Goal: Information Seeking & Learning: Learn about a topic

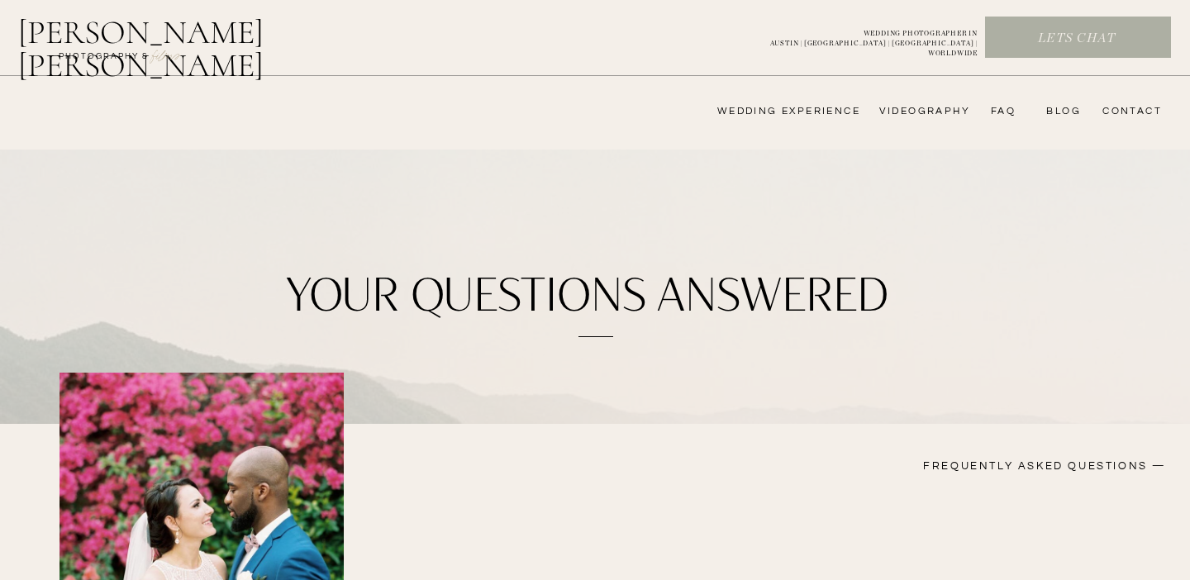
click at [791, 111] on nav "wedding experience" at bounding box center [777, 111] width 166 height 13
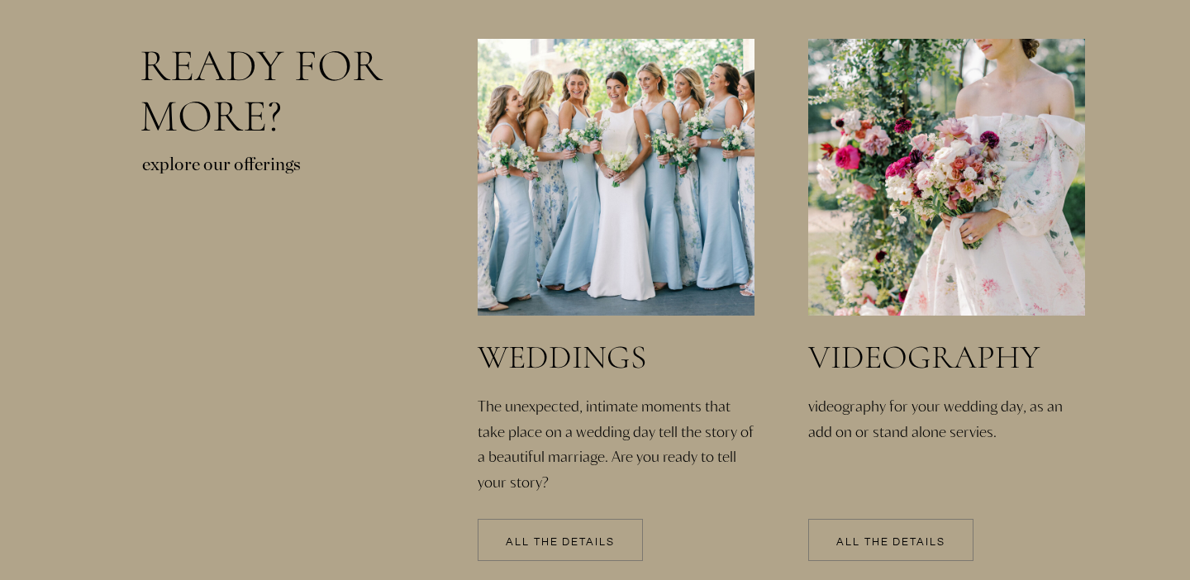
scroll to position [3409, 0]
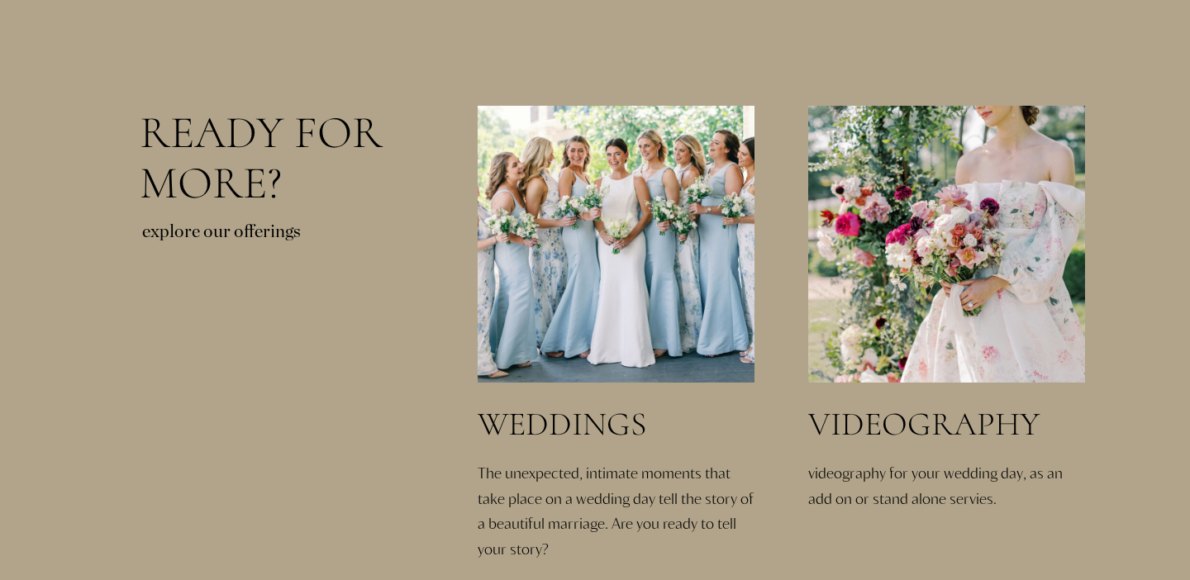
click at [522, 415] on h3 "weddings" at bounding box center [623, 424] width 291 height 35
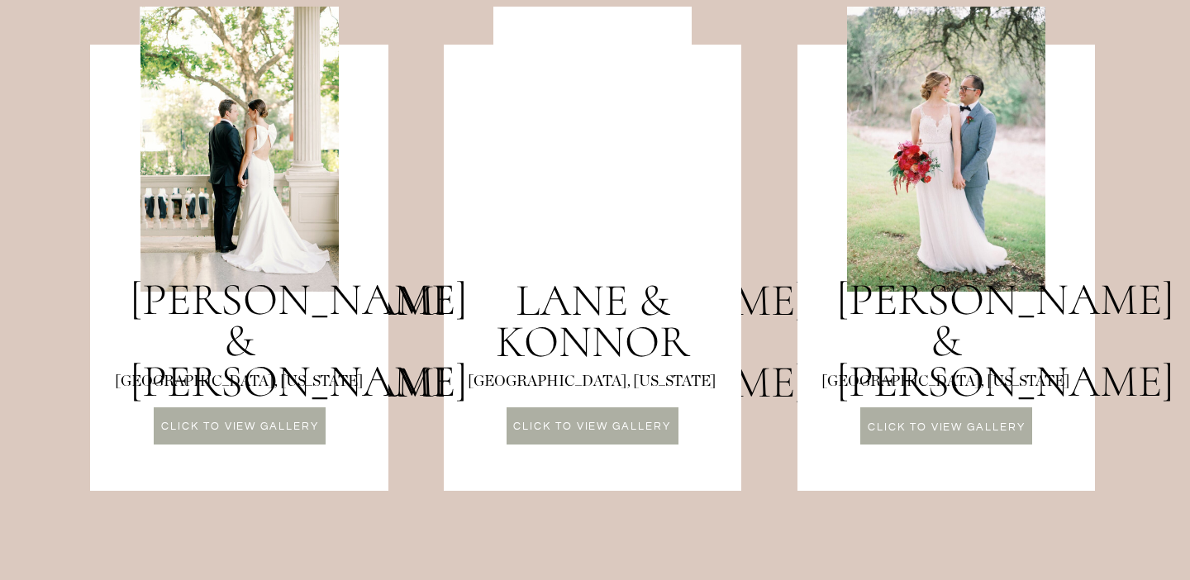
scroll to position [2147, 0]
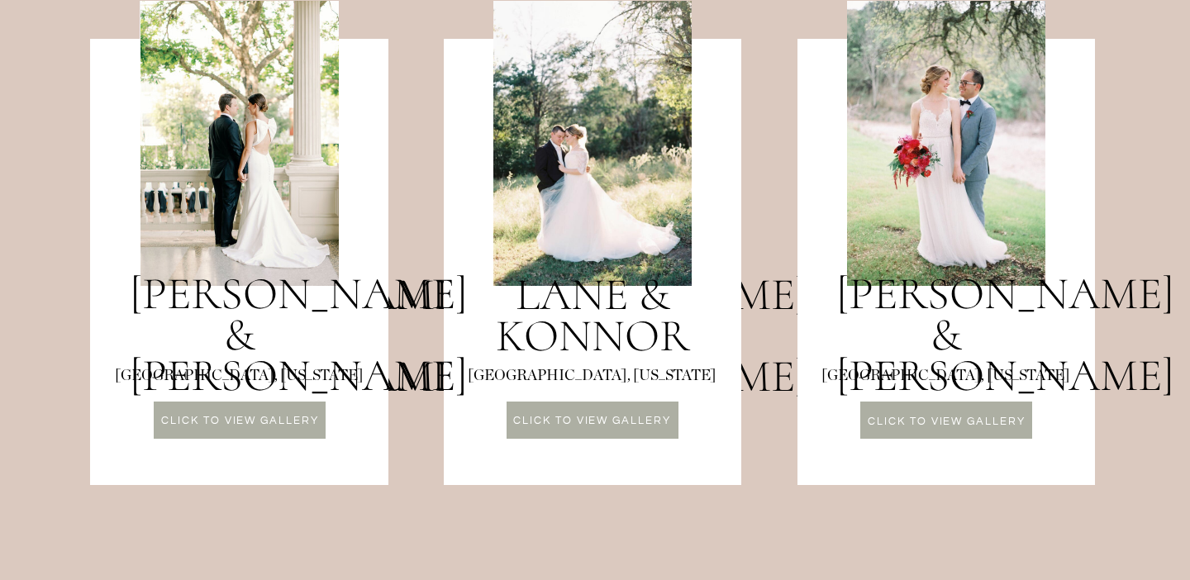
click at [936, 428] on p "CLICK TO VIEW GALLERY" at bounding box center [946, 424] width 171 height 14
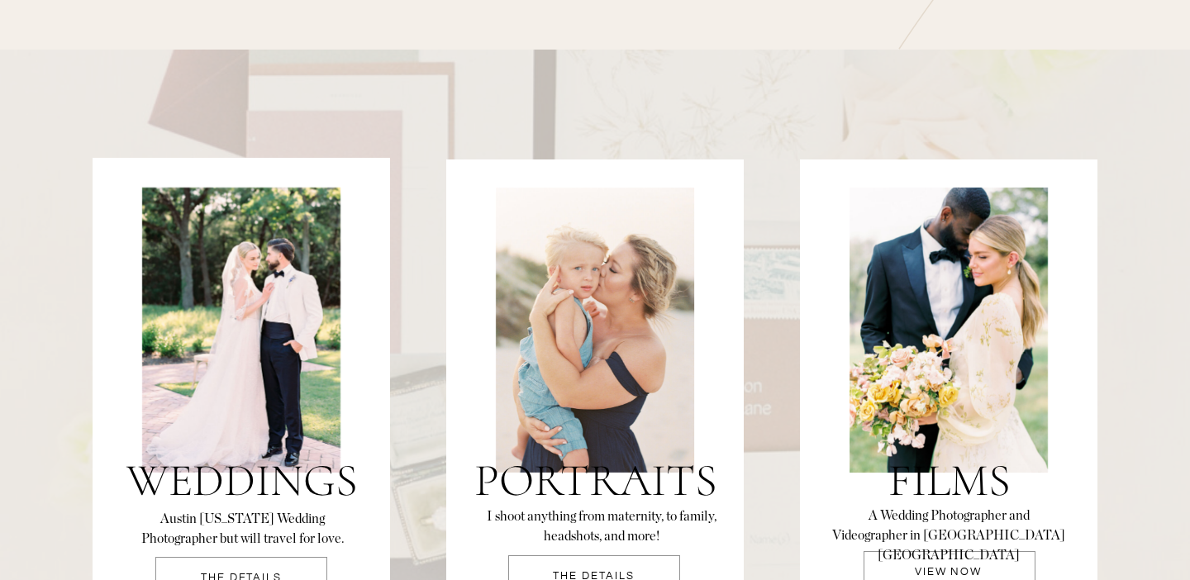
scroll to position [3481, 0]
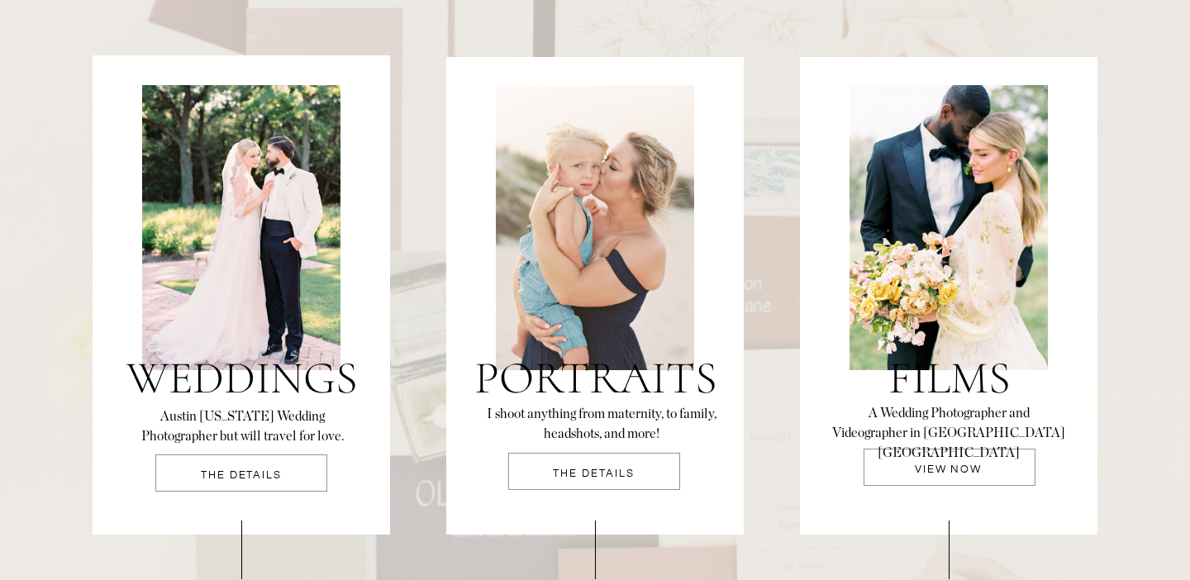
click at [238, 489] on p "THE DETAILS" at bounding box center [241, 480] width 172 height 21
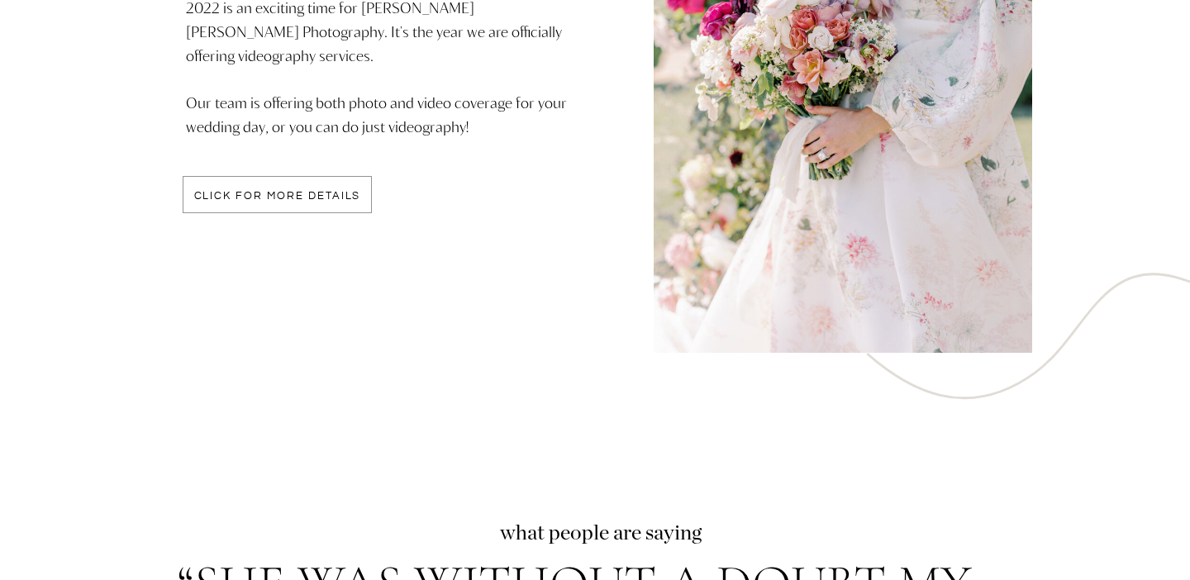
scroll to position [4513, 0]
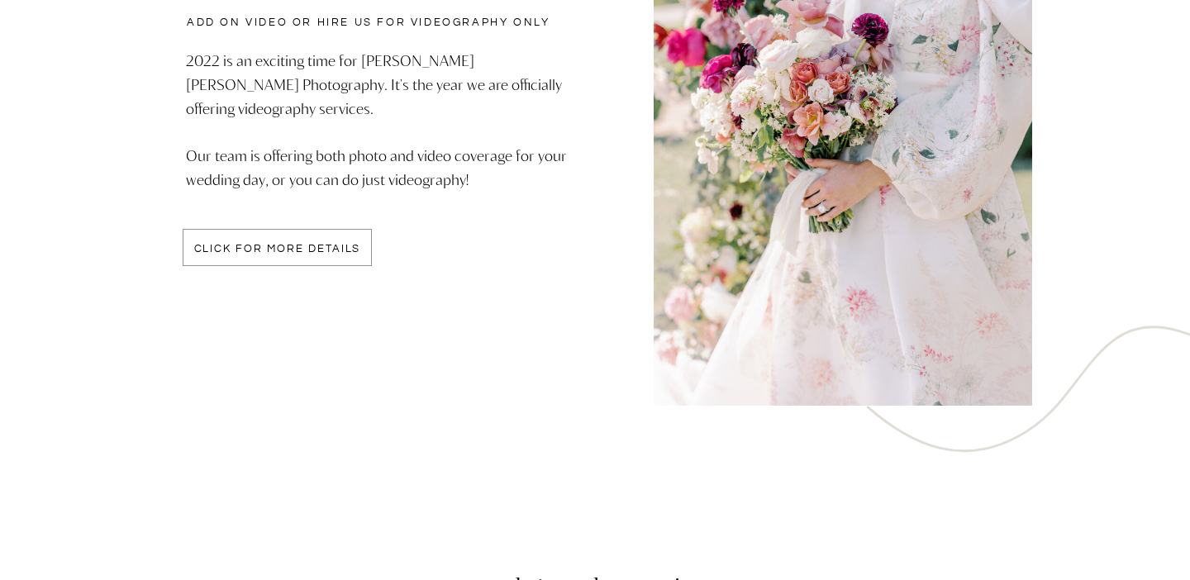
click at [318, 245] on p "click for more details" at bounding box center [277, 251] width 189 height 14
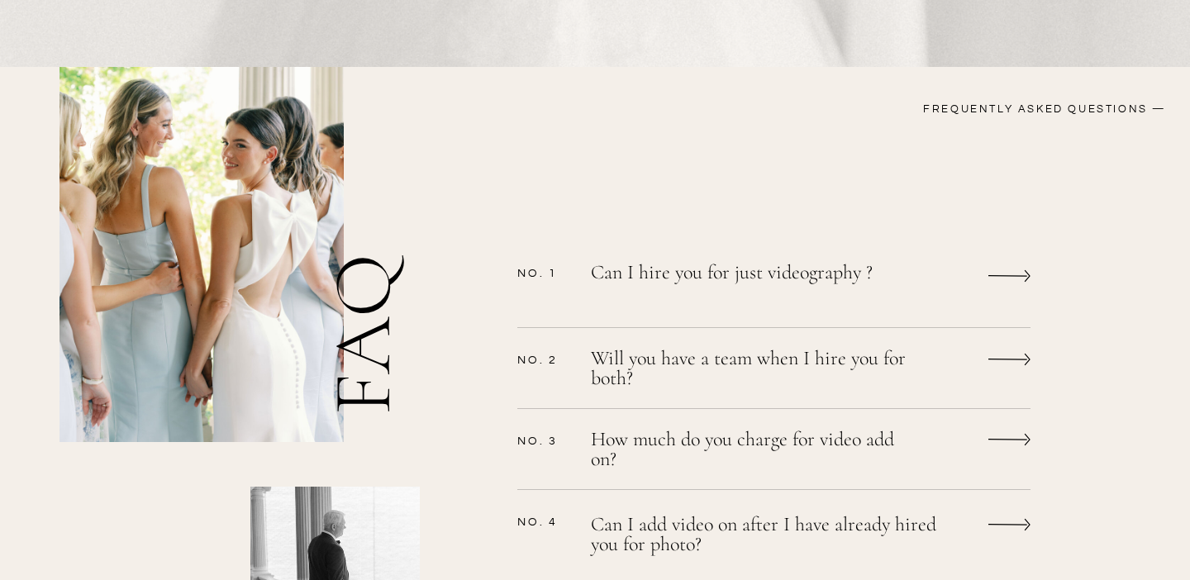
scroll to position [1325, 0]
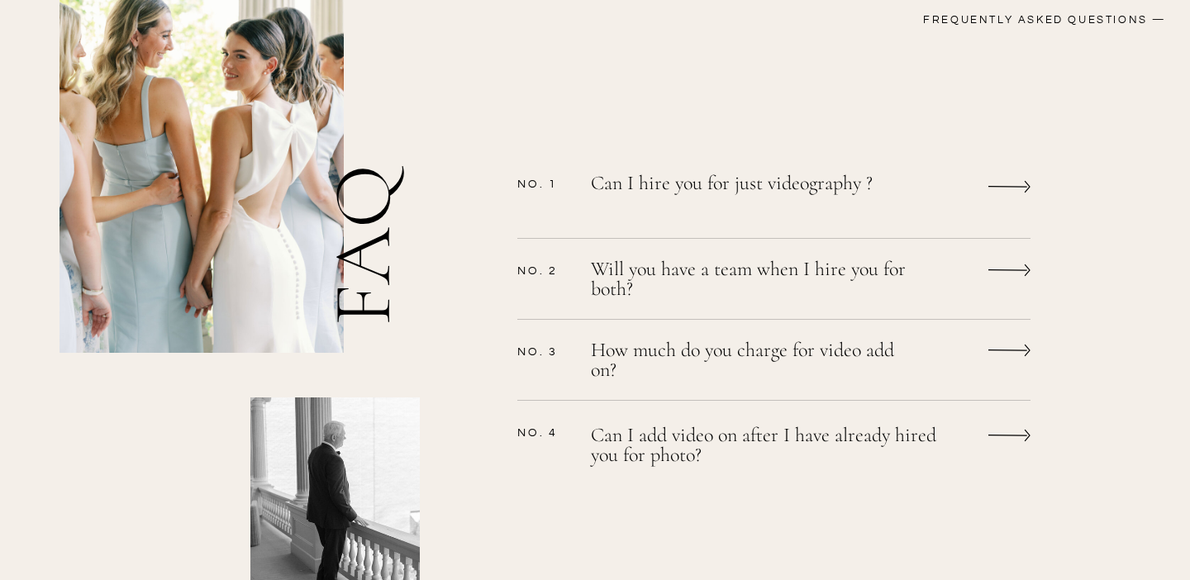
click at [741, 184] on p "Can I hire you for just videography ?" at bounding box center [752, 194] width 322 height 43
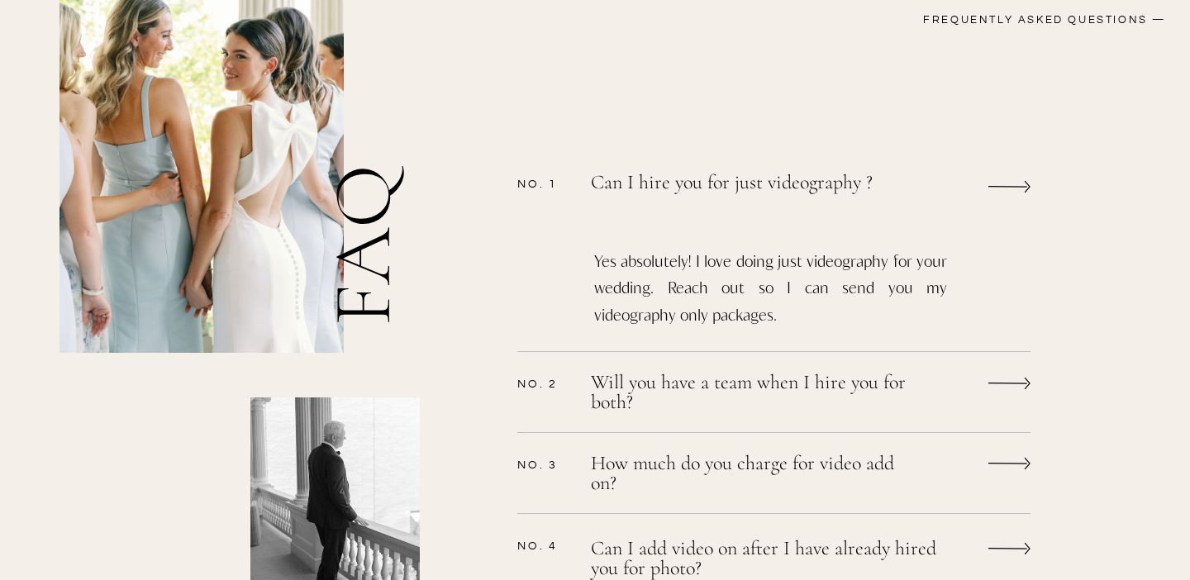
click at [741, 184] on p "Can I hire you for just videography ?" at bounding box center [754, 191] width 326 height 37
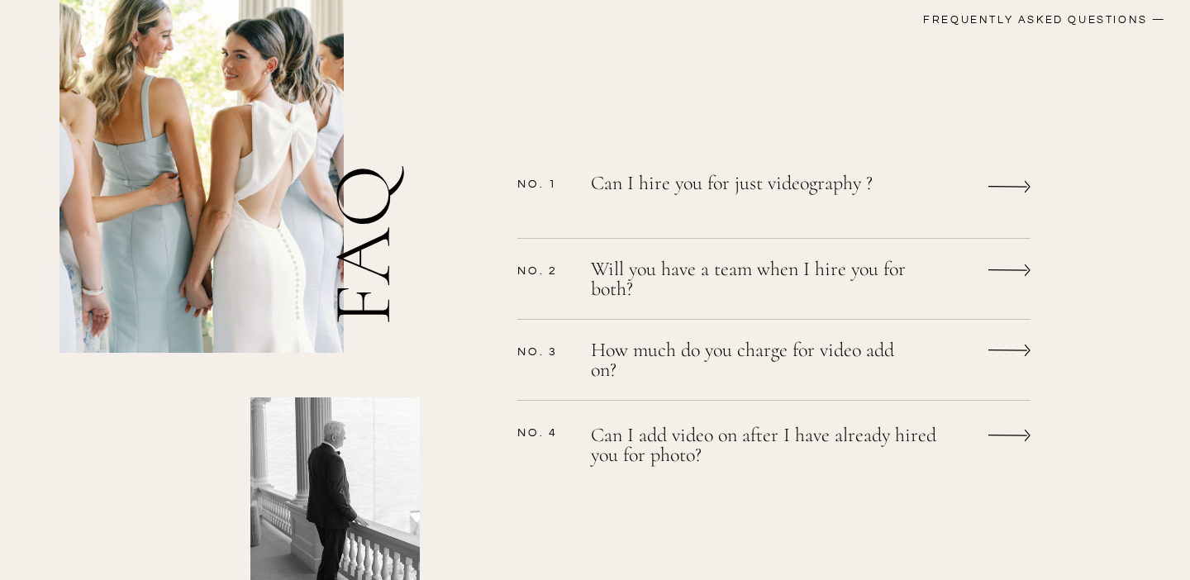
click at [684, 277] on p "Will you have a team when I hire you for both?" at bounding box center [752, 282] width 322 height 44
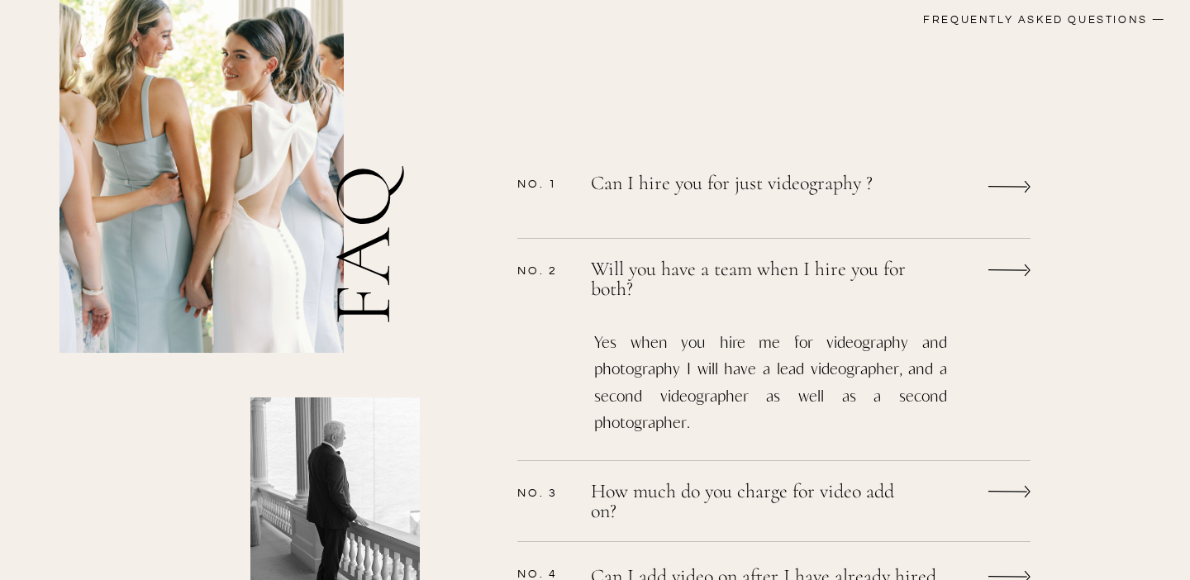
click at [684, 277] on p "Will you have a team when I hire you for both?" at bounding box center [752, 280] width 322 height 40
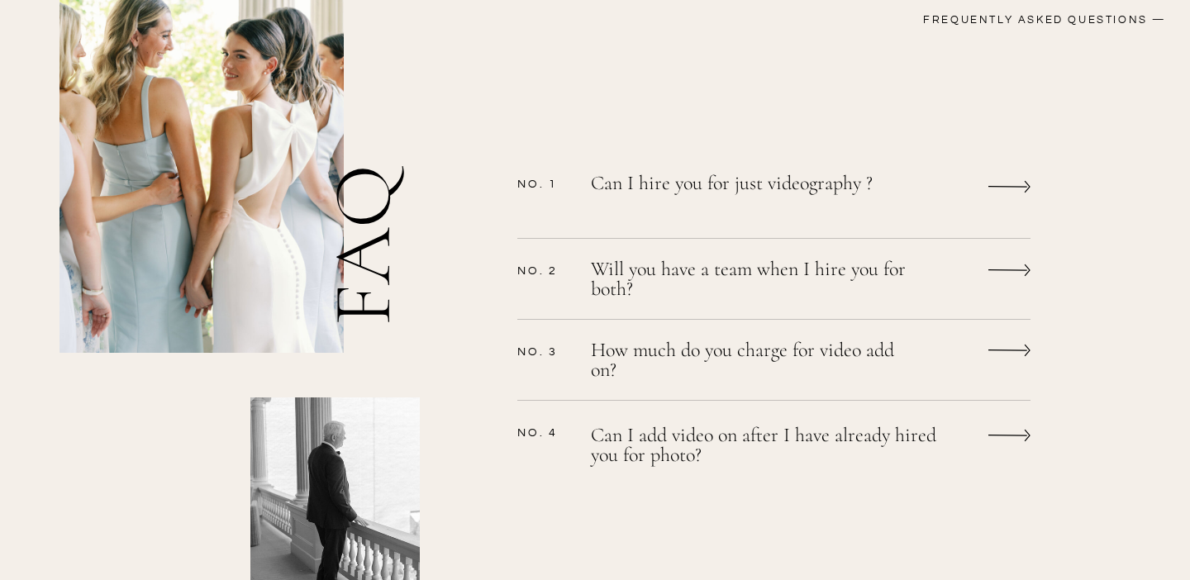
click at [659, 355] on p "How much do you charge for video add on?" at bounding box center [752, 363] width 322 height 44
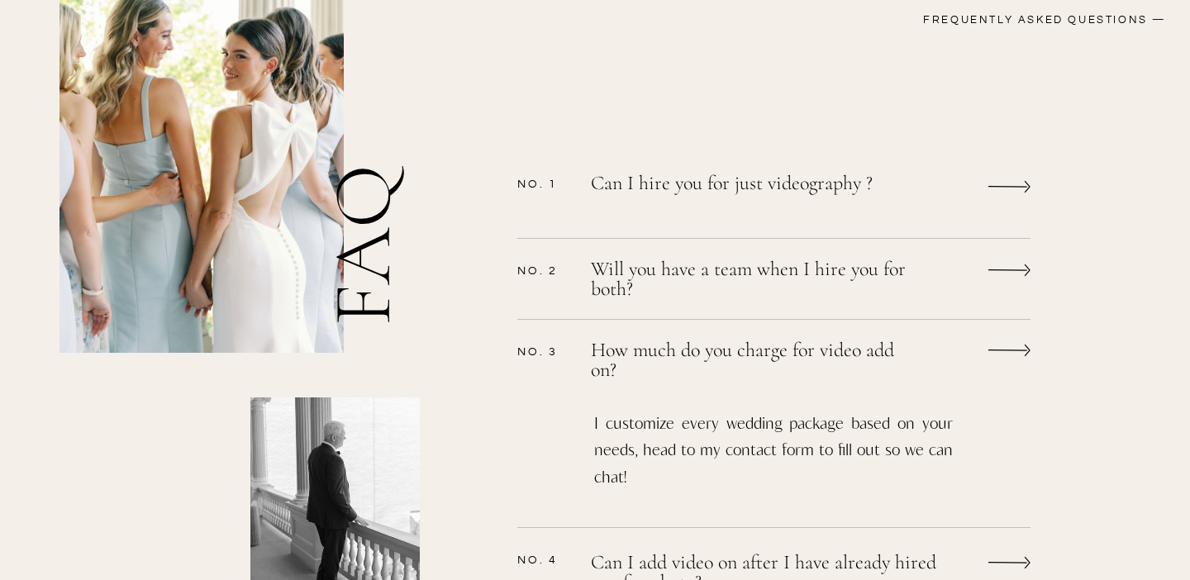
click at [659, 355] on p "How much do you charge for video add on?" at bounding box center [752, 361] width 322 height 40
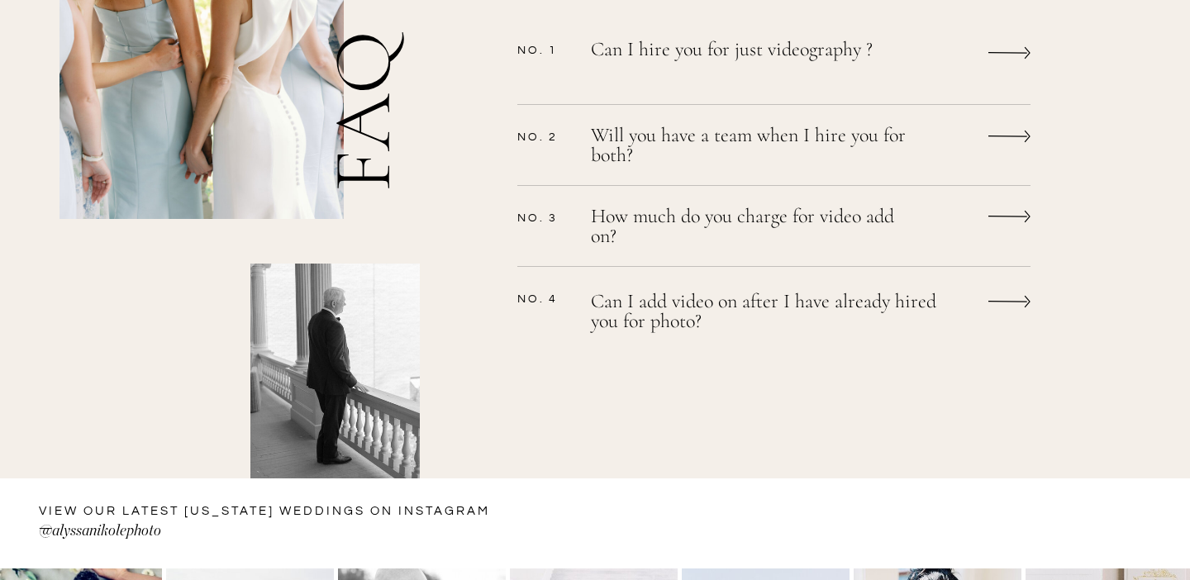
scroll to position [1508, 0]
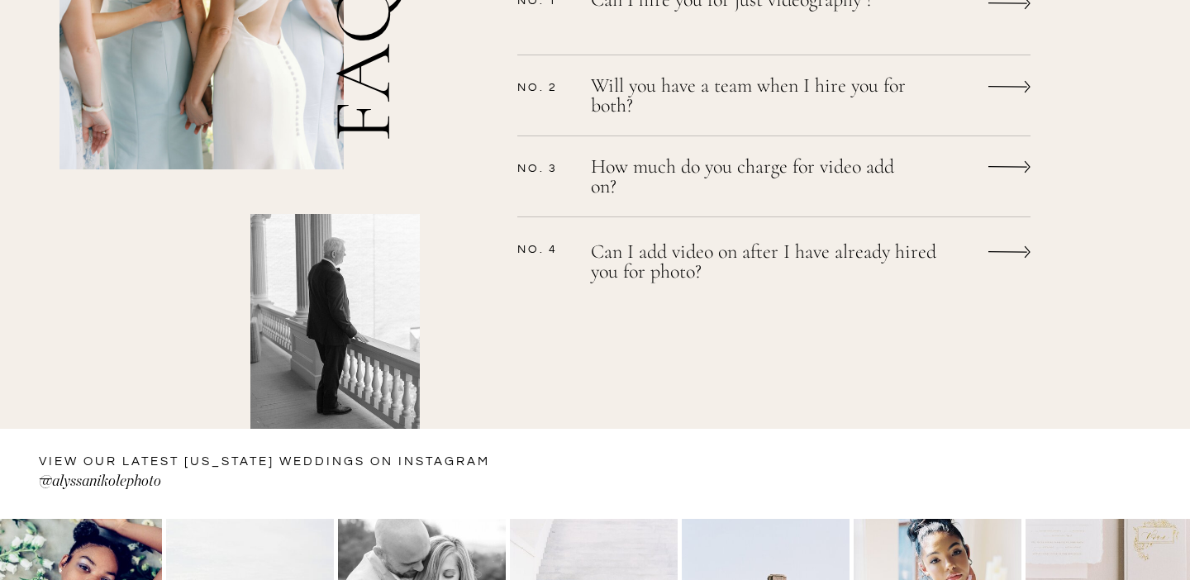
click at [660, 279] on p "Can I add video on after I have already hired you for photo?" at bounding box center [775, 264] width 369 height 44
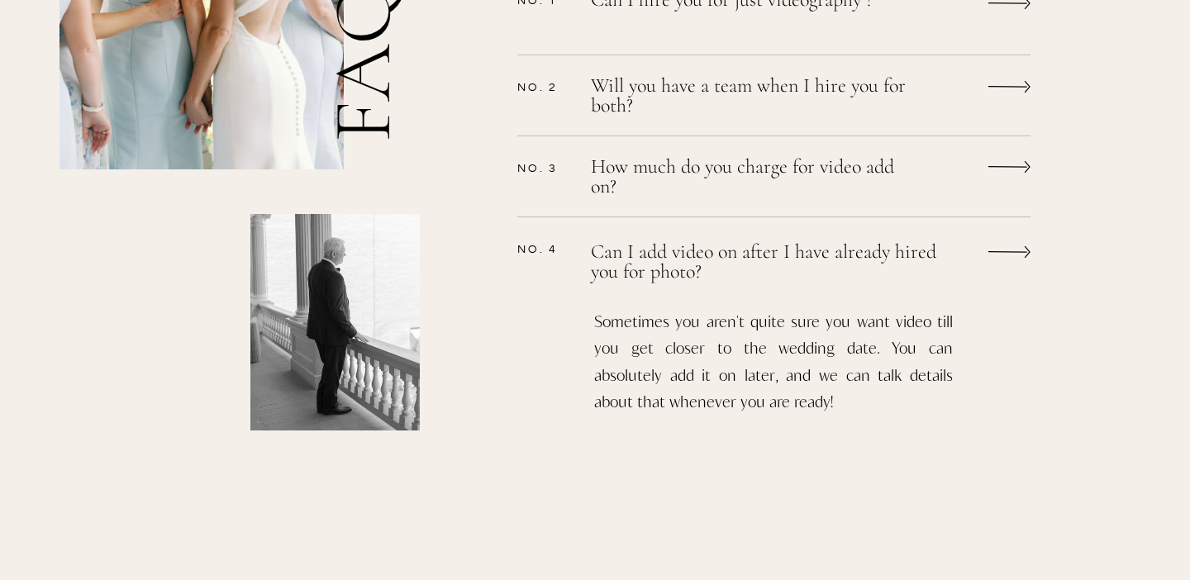
click at [660, 279] on p "Can I add video on after I have already hired you for photo?" at bounding box center [768, 262] width 355 height 40
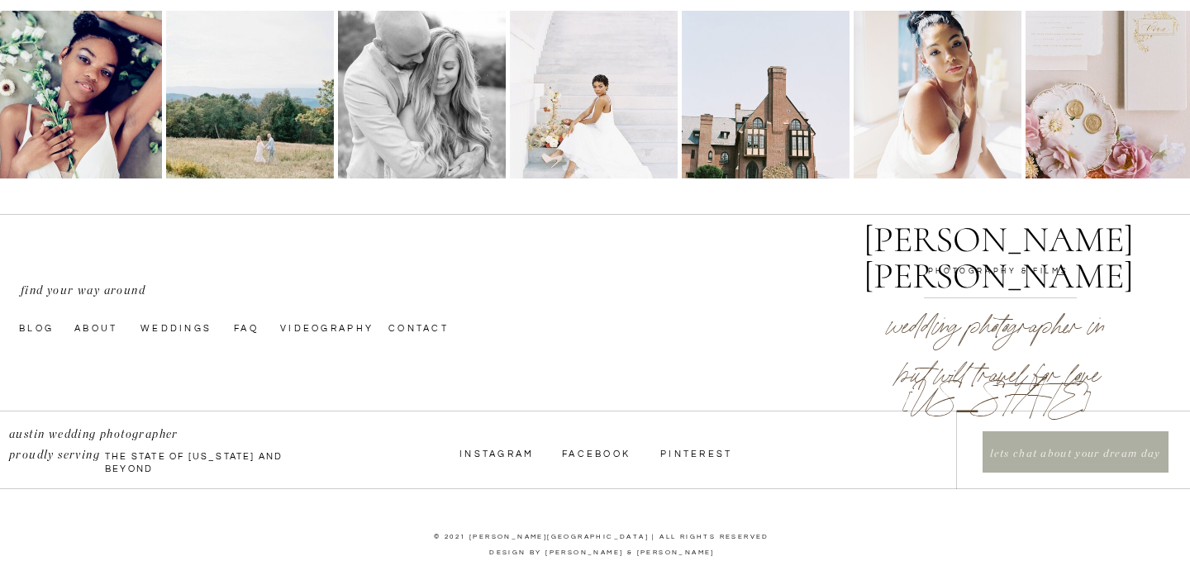
scroll to position [2017, 0]
click at [252, 326] on nav "faq" at bounding box center [247, 327] width 26 height 13
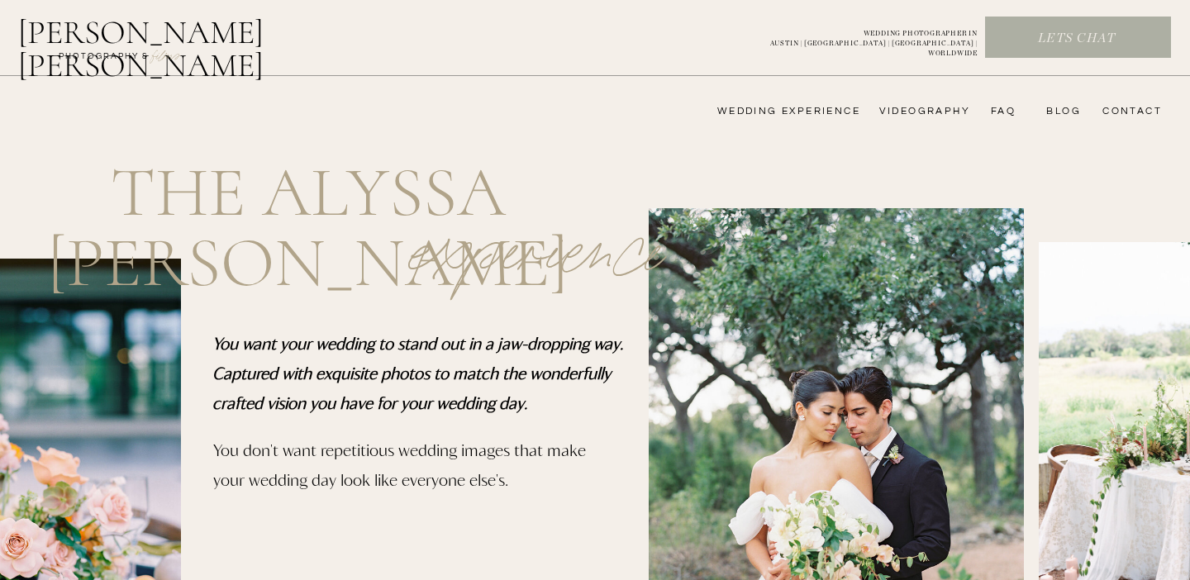
click at [778, 112] on nav "wedding experience" at bounding box center [777, 111] width 166 height 13
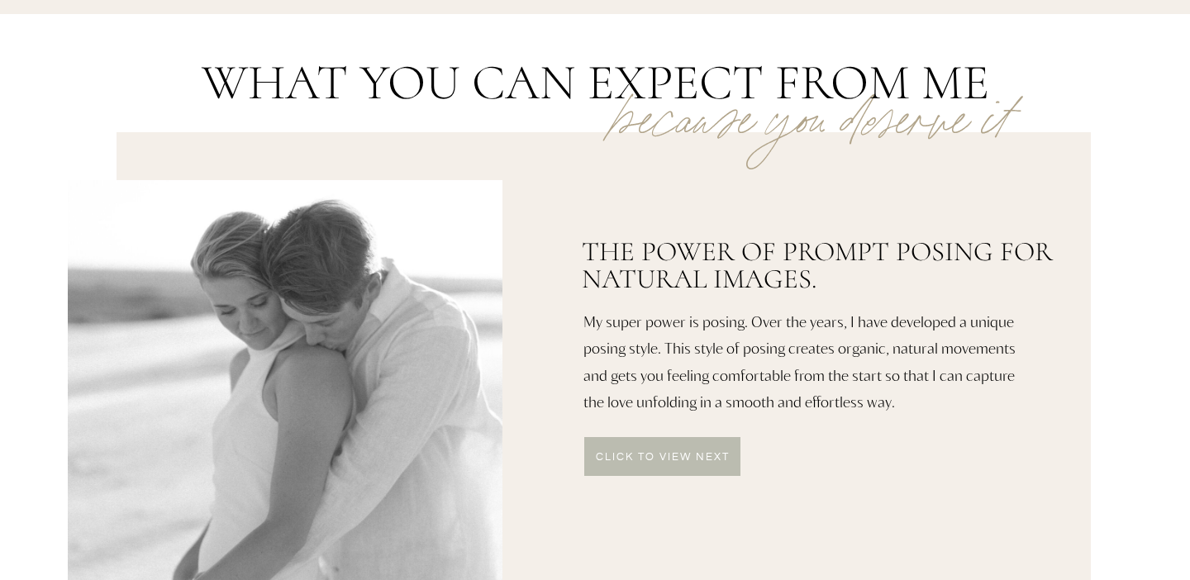
scroll to position [815, 0]
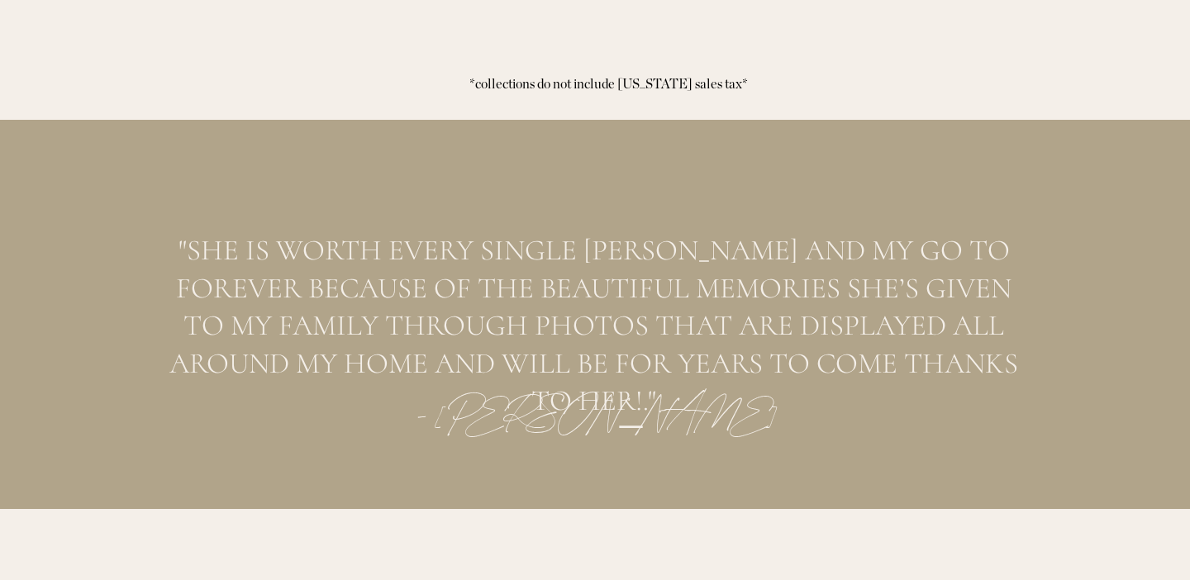
scroll to position [7571, 0]
